Goal: Task Accomplishment & Management: Complete application form

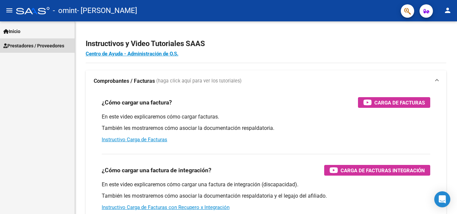
click at [53, 48] on span "Prestadores / Proveedores" at bounding box center [33, 45] width 61 height 7
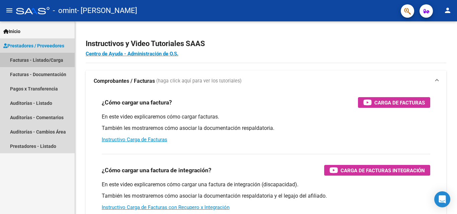
click at [54, 59] on link "Facturas - Listado/Carga" at bounding box center [37, 60] width 75 height 14
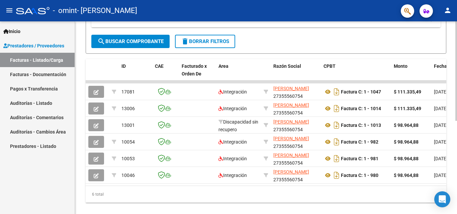
scroll to position [166, 0]
click at [457, 141] on div at bounding box center [456, 159] width 2 height 100
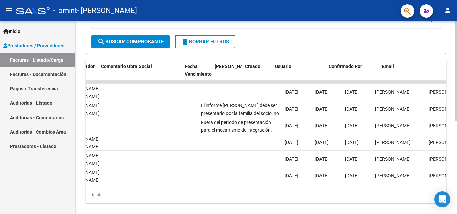
scroll to position [0, 1050]
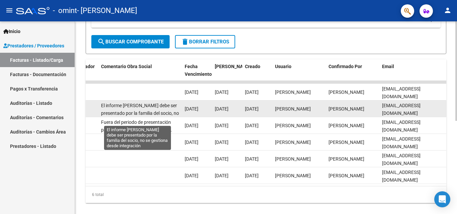
click at [149, 105] on span "El informe [PERSON_NAME] debe ser presentado por la familia del socio, no se ge…" at bounding box center [140, 113] width 78 height 21
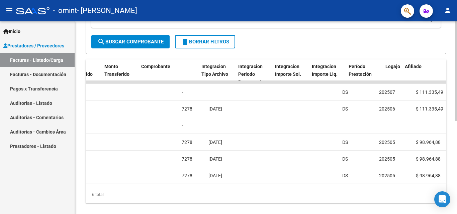
scroll to position [0, 610]
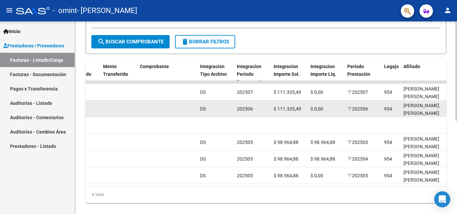
click at [339, 116] on datatable-body-cell "$ 0,00" at bounding box center [326, 109] width 37 height 16
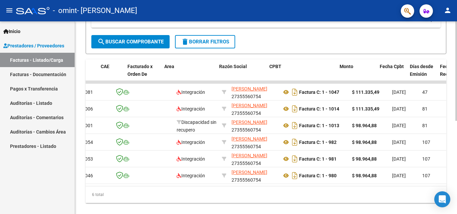
scroll to position [0, 314]
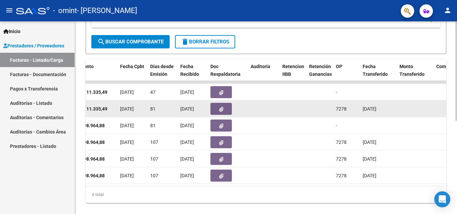
click at [221, 109] on icon "button" at bounding box center [221, 109] width 4 height 5
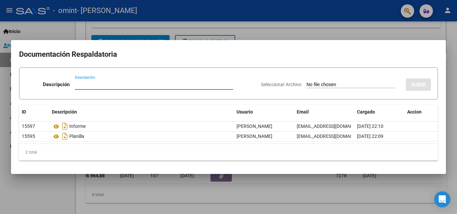
click at [338, 34] on div at bounding box center [228, 107] width 457 height 214
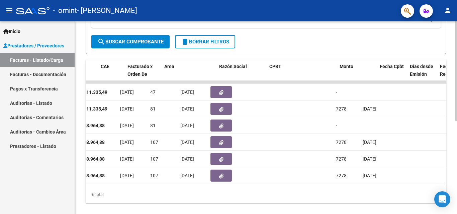
scroll to position [0, 0]
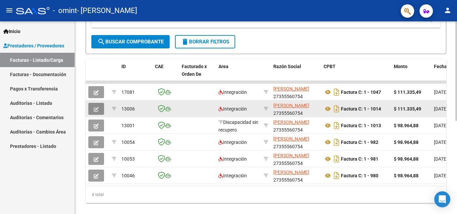
click at [92, 113] on button "button" at bounding box center [96, 109] width 16 height 12
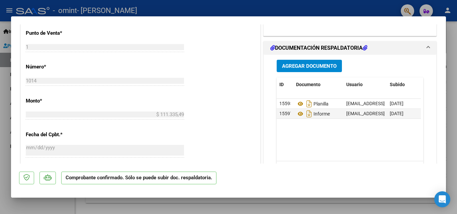
scroll to position [324, 0]
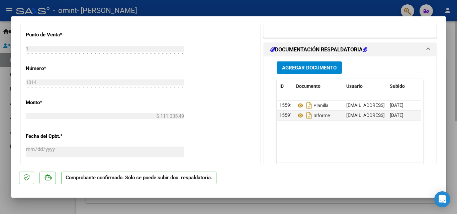
click at [454, 55] on div at bounding box center [228, 107] width 457 height 214
type input "$ 0,00"
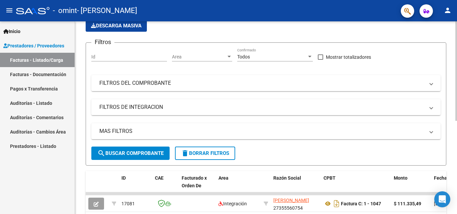
scroll to position [36, 0]
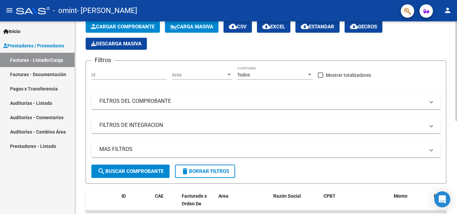
click at [454, 56] on div "Video tutorial PRESTADORES -> Listado de CPBTs Emitidos por Prestadores / Prove…" at bounding box center [267, 170] width 384 height 369
click at [154, 27] on span "Cargar Comprobante" at bounding box center [123, 27] width 64 height 6
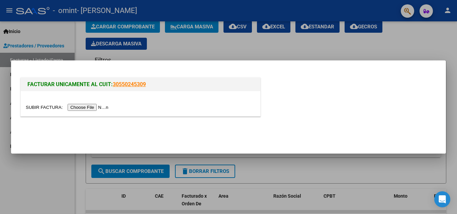
click at [102, 107] on input "file" at bounding box center [68, 107] width 85 height 7
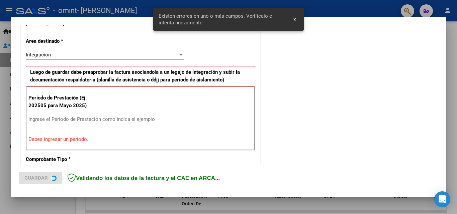
scroll to position [151, 0]
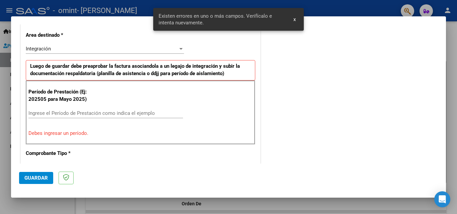
click at [143, 115] on input "Ingrese el Período de Prestación como indica el ejemplo" at bounding box center [105, 113] width 155 height 6
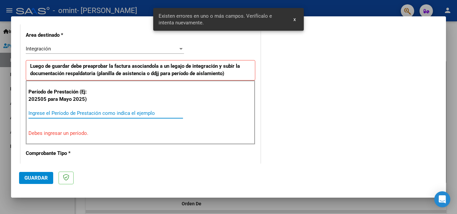
click at [123, 111] on input "Ingrese el Período de Prestación como indica el ejemplo" at bounding box center [105, 113] width 155 height 6
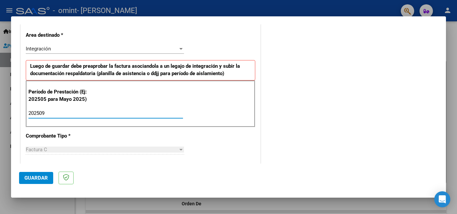
type input "202509"
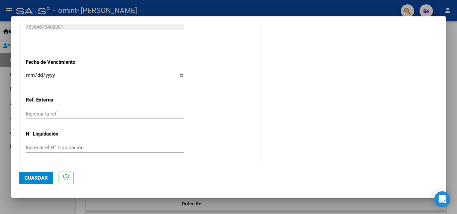
scroll to position [449, 0]
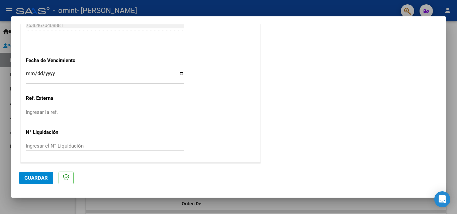
click at [179, 73] on input "Ingresar la fecha" at bounding box center [105, 76] width 158 height 11
type input "[DATE]"
click at [38, 175] on span "Guardar" at bounding box center [35, 178] width 23 height 6
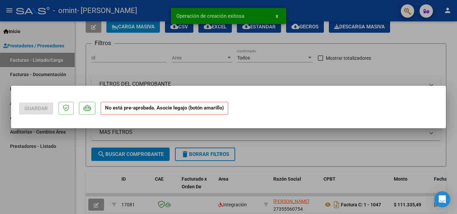
scroll to position [0, 0]
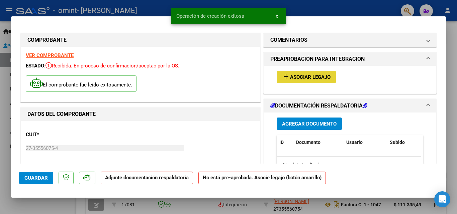
click at [300, 72] on button "add Asociar Legajo" at bounding box center [306, 77] width 59 height 12
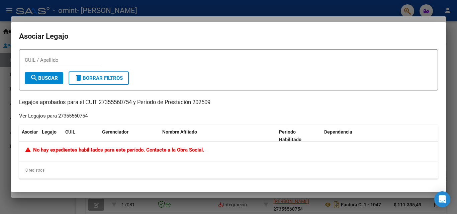
click at [67, 64] on div "CUIL / Apellido" at bounding box center [63, 60] width 76 height 10
click at [56, 78] on span "search Buscar" at bounding box center [44, 78] width 28 height 6
click at [78, 61] on input "CUIL / Apellido" at bounding box center [63, 60] width 76 height 6
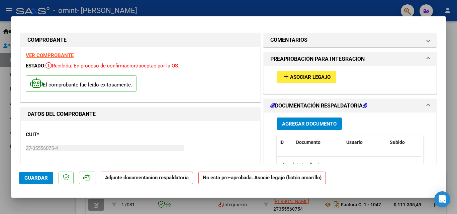
click at [316, 118] on div "Agregar Documento ID Documento Usuario Subido Acción No data to display 0 total…" at bounding box center [350, 179] width 157 height 133
click at [316, 120] on button "Agregar Documento" at bounding box center [309, 124] width 65 height 12
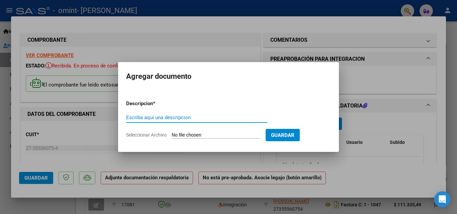
click at [240, 114] on div "Escriba aquí una descripcion" at bounding box center [196, 118] width 141 height 10
type input "PLANILLA DE ASISTENCIA"
click at [252, 135] on input "Seleccionar Archivo" at bounding box center [216, 135] width 89 height 6
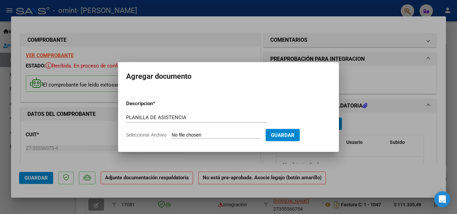
type input "C:\fakepath\Omint.pdf"
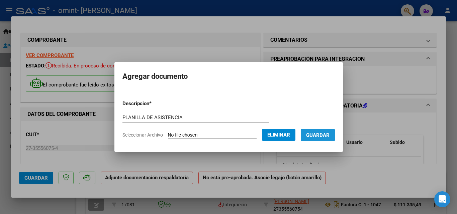
click at [321, 135] on span "Guardar" at bounding box center [317, 135] width 23 height 6
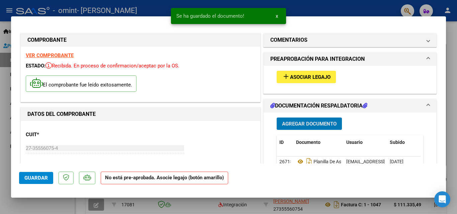
click at [314, 80] on span "Asociar Legajo" at bounding box center [310, 77] width 40 height 6
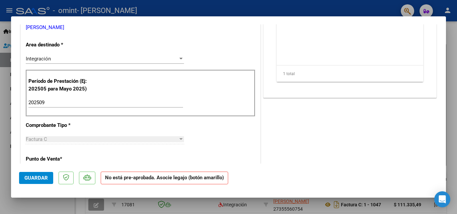
scroll to position [163, 0]
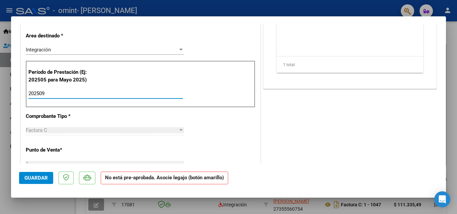
click at [108, 94] on input "202509" at bounding box center [105, 94] width 155 height 6
type input "202508"
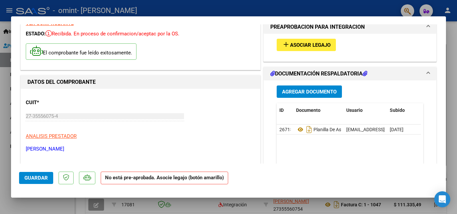
scroll to position [0, 0]
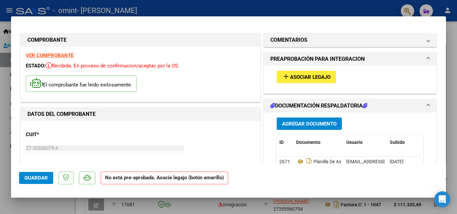
click at [294, 79] on span "Asociar Legajo" at bounding box center [310, 77] width 40 height 6
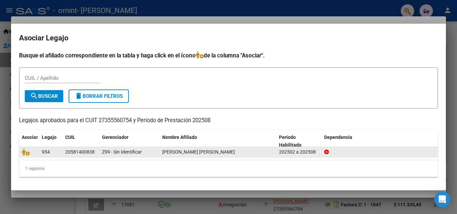
click at [95, 152] on div "20581400838" at bounding box center [80, 153] width 31 height 8
click at [88, 152] on div "20581400838" at bounding box center [79, 153] width 29 height 8
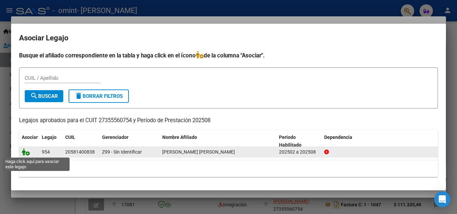
click at [26, 154] on icon at bounding box center [26, 152] width 8 height 7
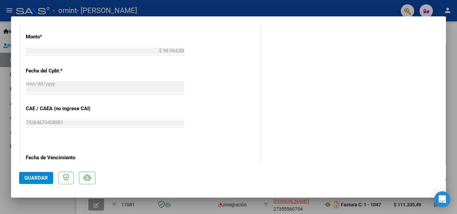
scroll to position [459, 0]
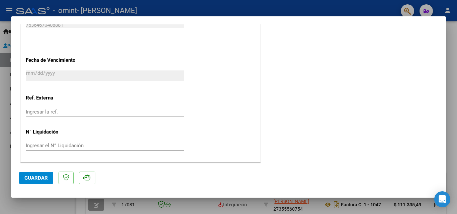
click at [119, 182] on mat-dialog-actions "Guardar" at bounding box center [228, 177] width 419 height 26
click at [29, 181] on span "Guardar" at bounding box center [35, 178] width 23 height 6
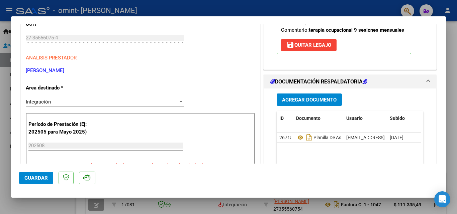
scroll to position [122, 0]
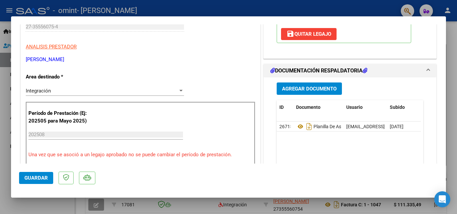
click at [452, 114] on div at bounding box center [228, 107] width 457 height 214
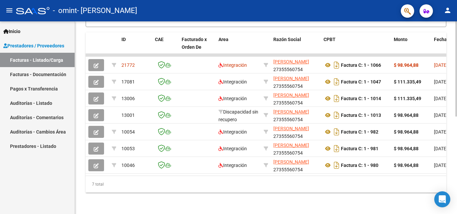
scroll to position [196, 0]
click at [457, 158] on div at bounding box center [456, 166] width 2 height 95
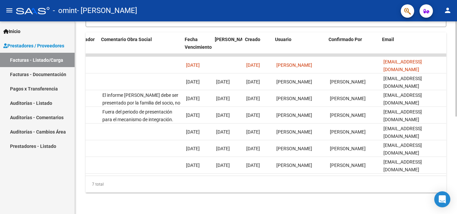
scroll to position [0, 1050]
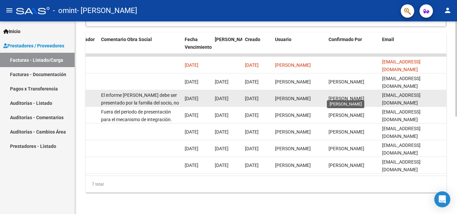
click at [343, 96] on span "[PERSON_NAME]" at bounding box center [346, 98] width 36 height 5
click at [97, 92] on datatable-body-cell at bounding box center [57, 98] width 84 height 16
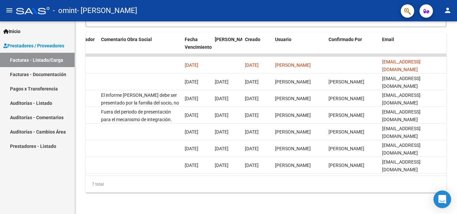
click at [444, 201] on icon "Open Intercom Messenger" at bounding box center [442, 199] width 9 height 9
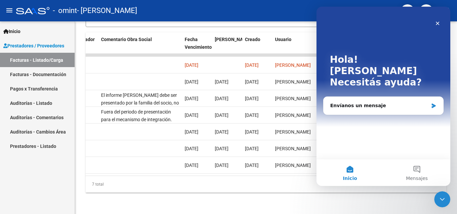
scroll to position [0, 0]
click at [383, 81] on div "Hola! [PERSON_NAME] ayuda?" at bounding box center [383, 73] width 120 height 132
click at [383, 97] on div "Envíanos un mensaje" at bounding box center [383, 106] width 120 height 18
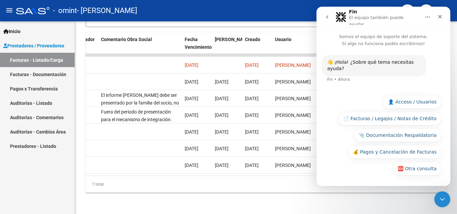
click at [430, 121] on button "📄 Facturas / Legajos / Notas de Crédito" at bounding box center [389, 118] width 103 height 13
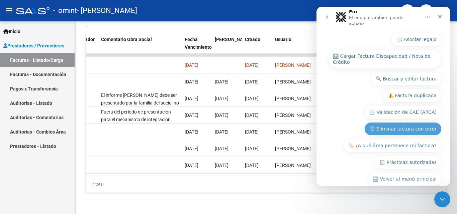
scroll to position [117, 0]
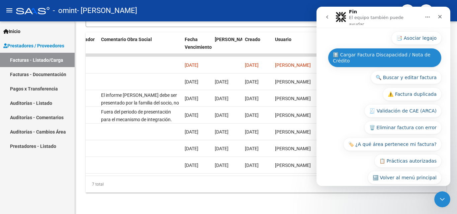
click at [373, 50] on button "⬆️ Cargar Factura Discapacidad / Nota de Crédito" at bounding box center [385, 57] width 114 height 19
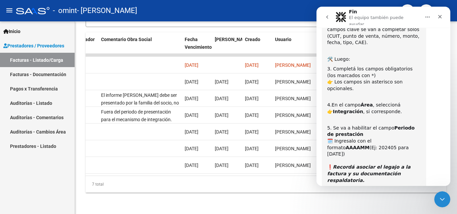
scroll to position [360, 0]
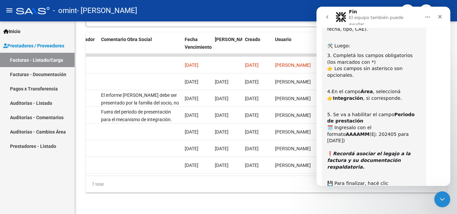
click at [433, 210] on button "⏭️ Continuar" at bounding box center [421, 216] width 40 height 13
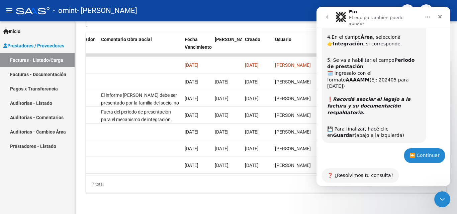
scroll to position [415, 0]
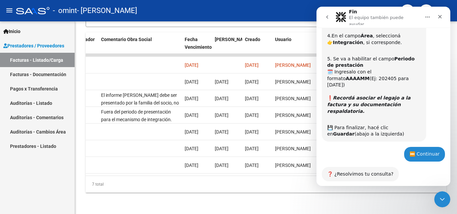
click at [402, 194] on button "❌ No, necesito más ayuda" at bounding box center [405, 200] width 74 height 13
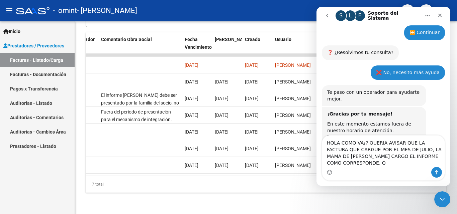
scroll to position [541, 0]
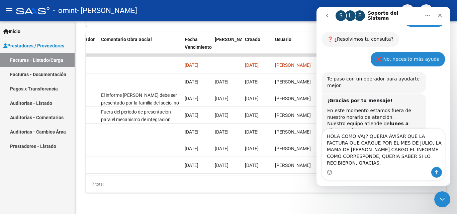
type textarea "HOLA COMO VA¡? QUERIA AVISAR QUE LA FACTURA QUE CARGUE POR EL MES DE JULIO, LA …"
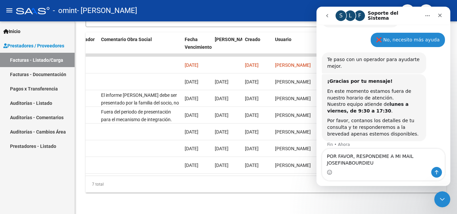
scroll to position [574, 0]
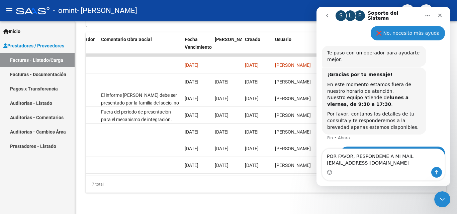
type textarea "POR FAVOR, RESPONDEME A MI MAIL [EMAIL_ADDRESS][DOMAIN_NAME]"
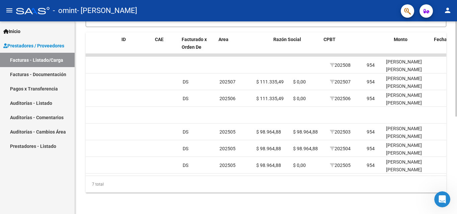
scroll to position [0, 0]
